Goal: Check status: Check status

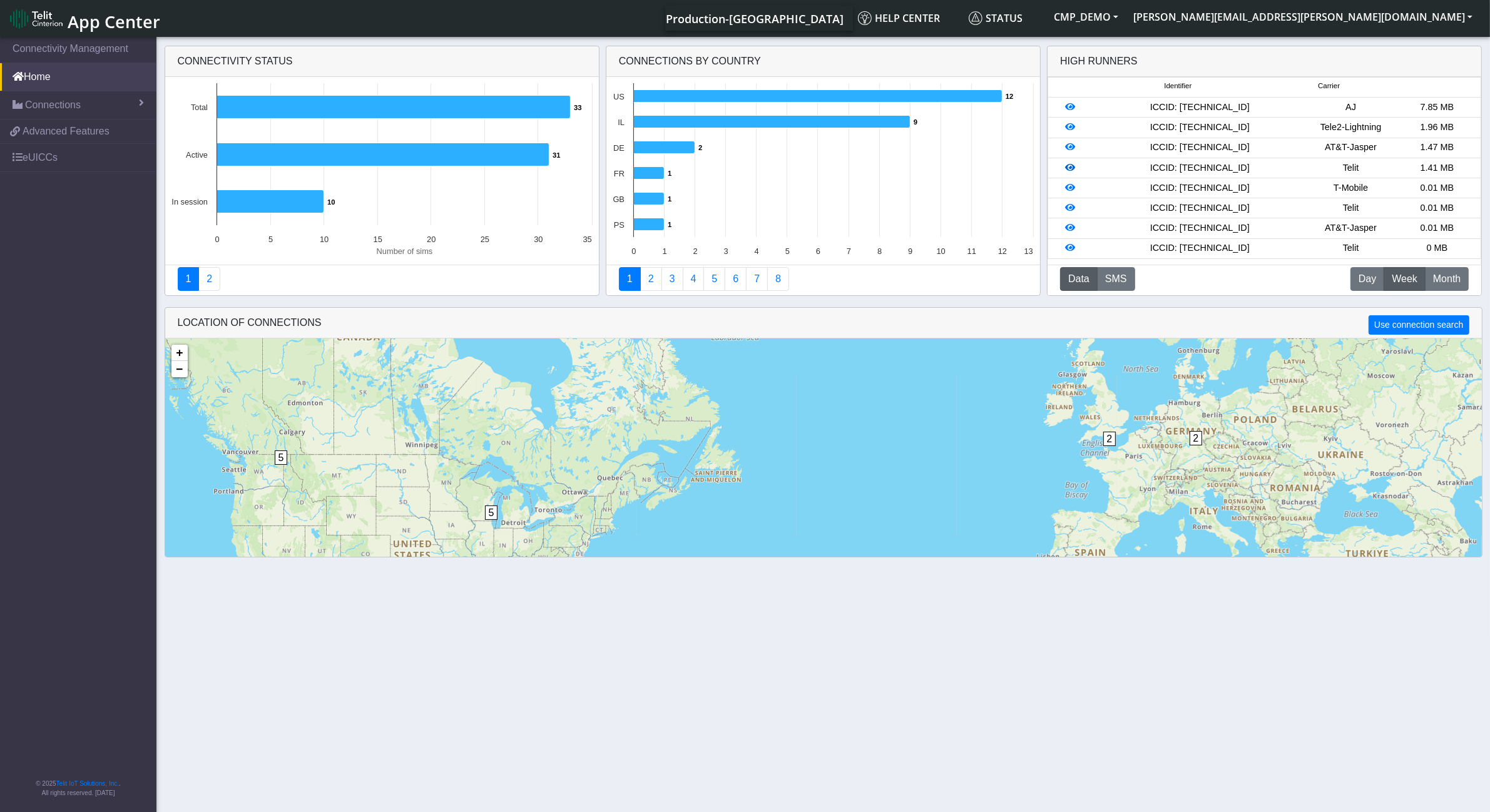
click at [1074, 172] on icon at bounding box center [1070, 167] width 10 height 9
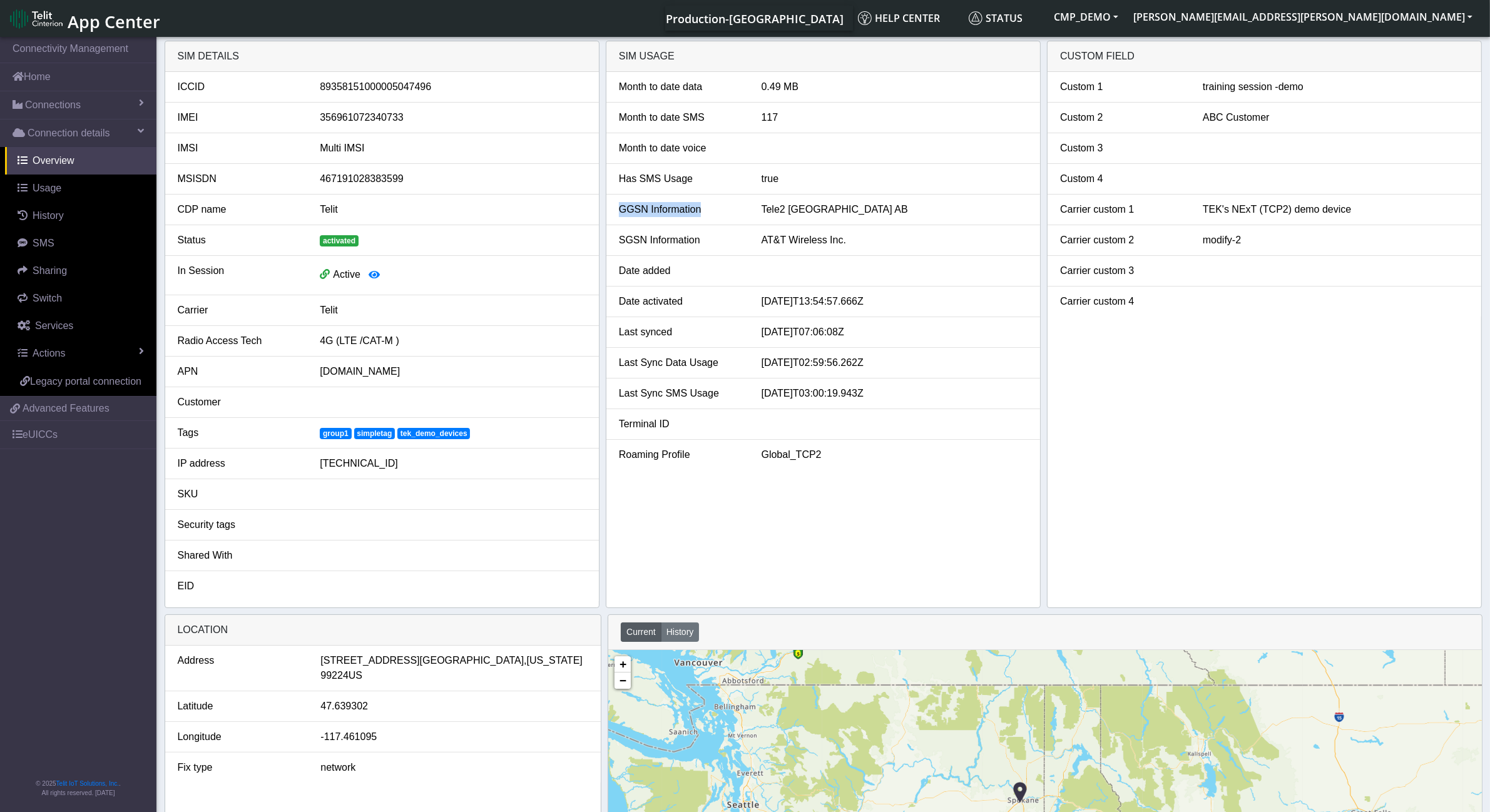
drag, startPoint x: 700, startPoint y: 210, endPoint x: 602, endPoint y: 210, distance: 98.0
click at [602, 210] on div "SIM details ICCID [TECHNICAL_ID] IMEI [TECHNICAL_ID] IMSI Multi IMSI MSISDN 467…" at bounding box center [823, 324] width 1318 height 567
copy div "GGSN Information"
click at [374, 274] on icon "button" at bounding box center [374, 274] width 11 height 10
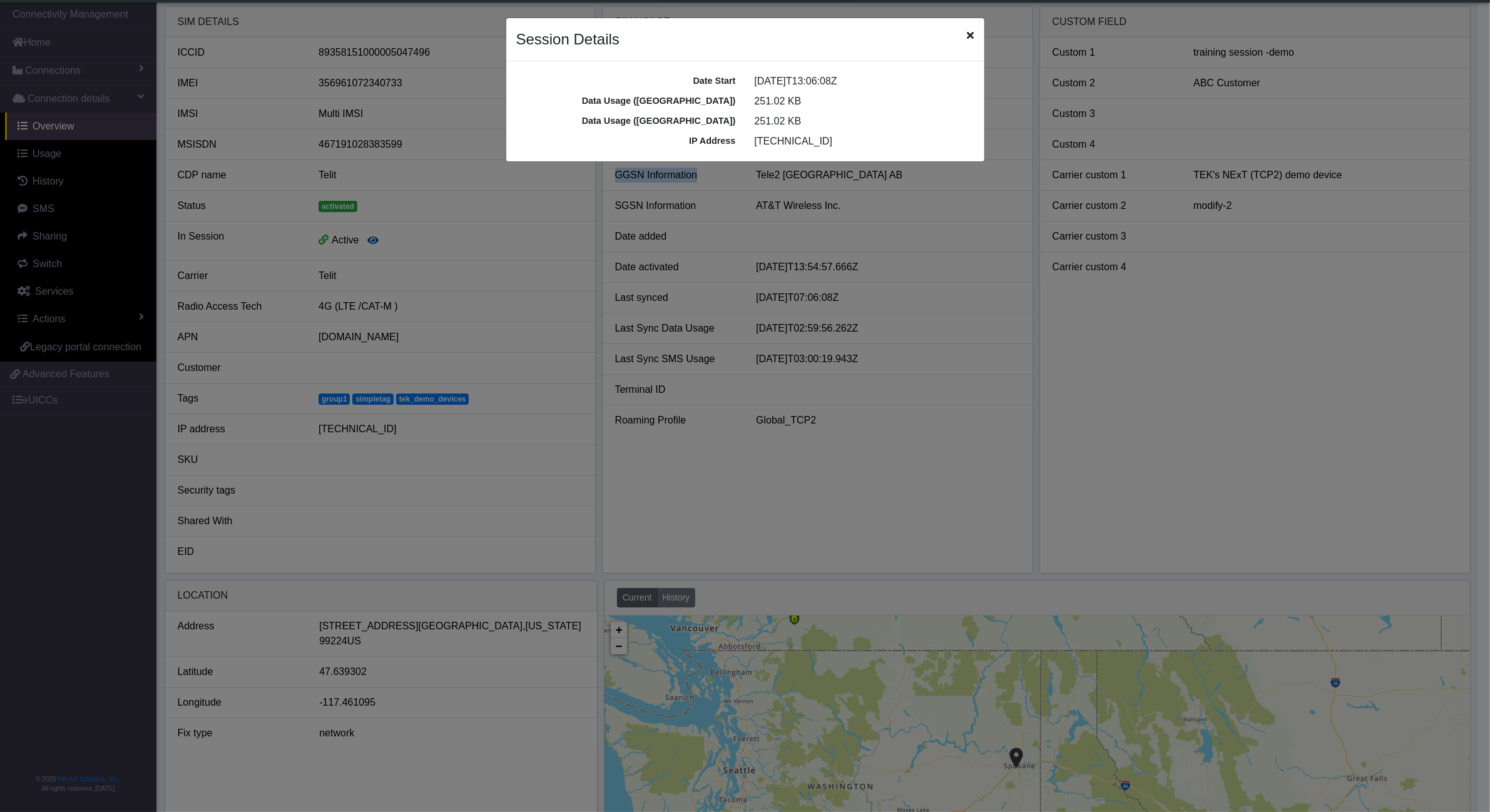
scroll to position [4, 0]
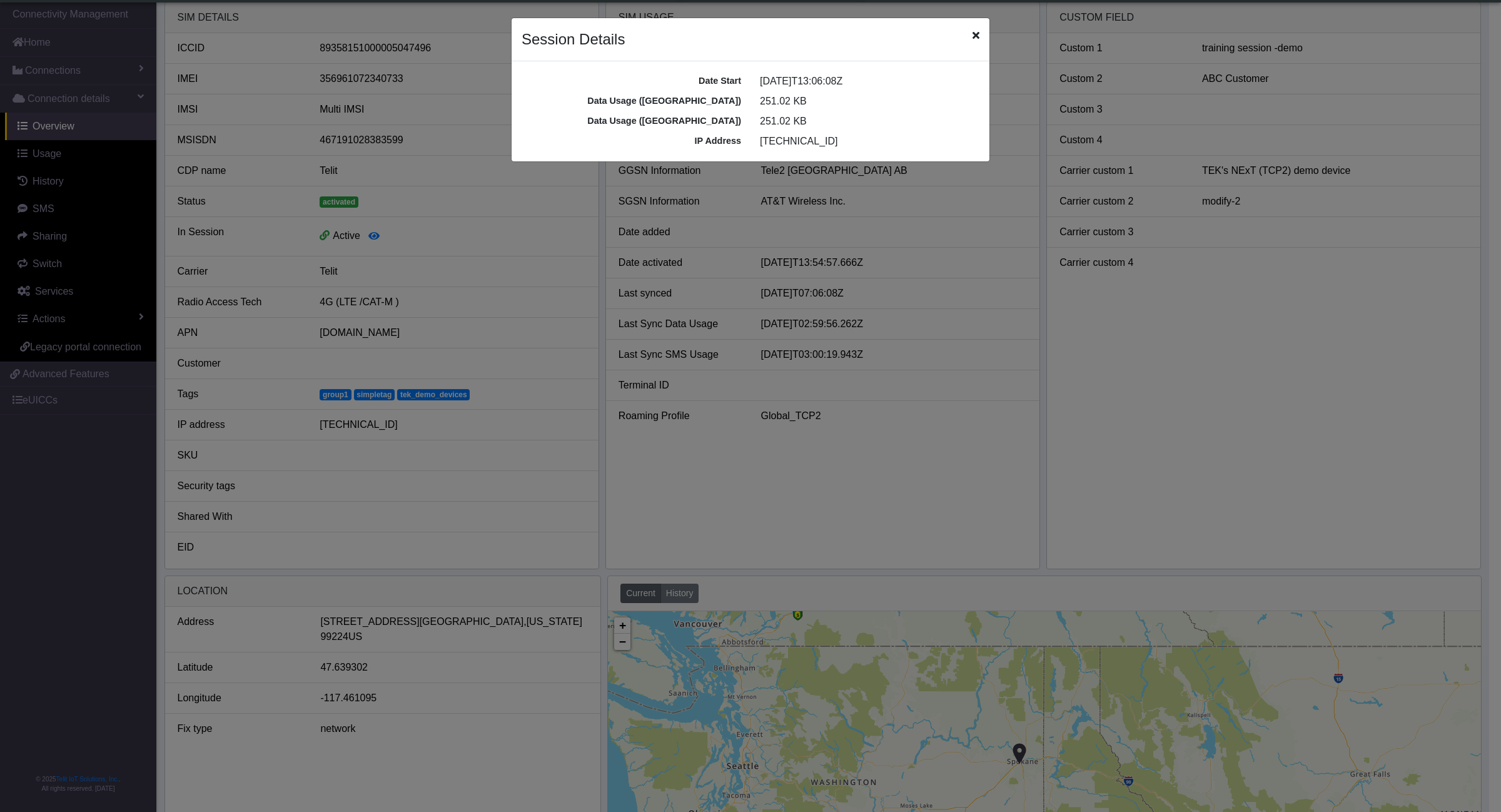
click at [974, 35] on icon "Close" at bounding box center [976, 35] width 7 height 10
